Goal: Navigation & Orientation: Find specific page/section

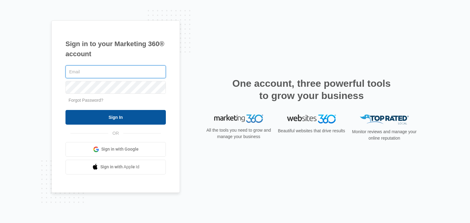
type input "sahu.satyaswarup@gmail.com"
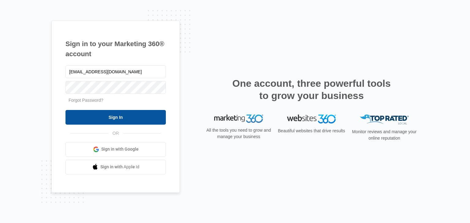
click at [116, 113] on input "Sign In" at bounding box center [115, 117] width 100 height 15
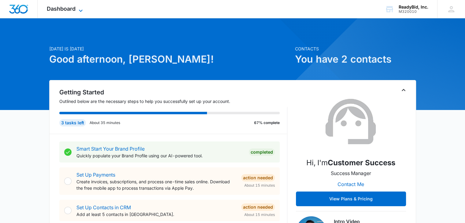
click at [65, 6] on span "Dashboard" at bounding box center [61, 9] width 29 height 6
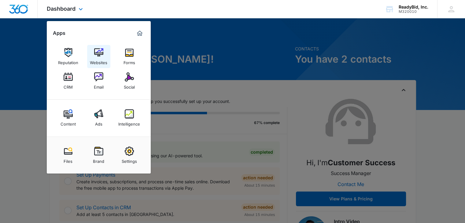
click at [105, 53] on link "Websites" at bounding box center [98, 56] width 23 height 23
